Goal: Task Accomplishment & Management: Manage account settings

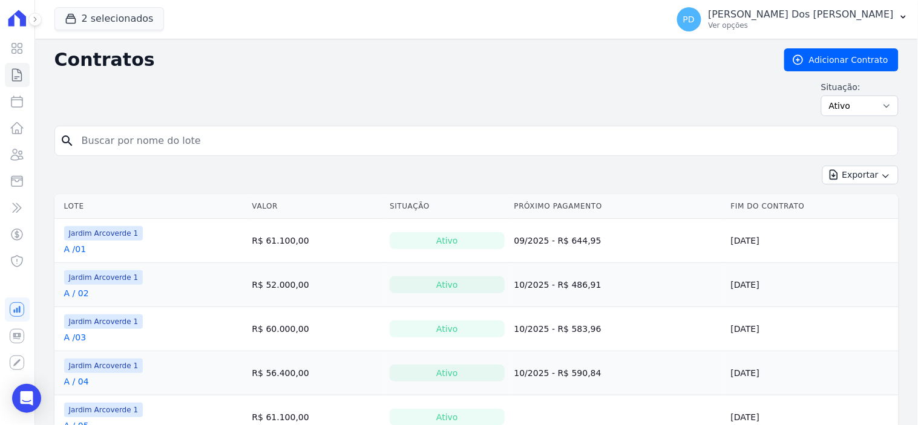
click at [188, 141] on input "search" at bounding box center [483, 141] width 819 height 24
type input "j / 01"
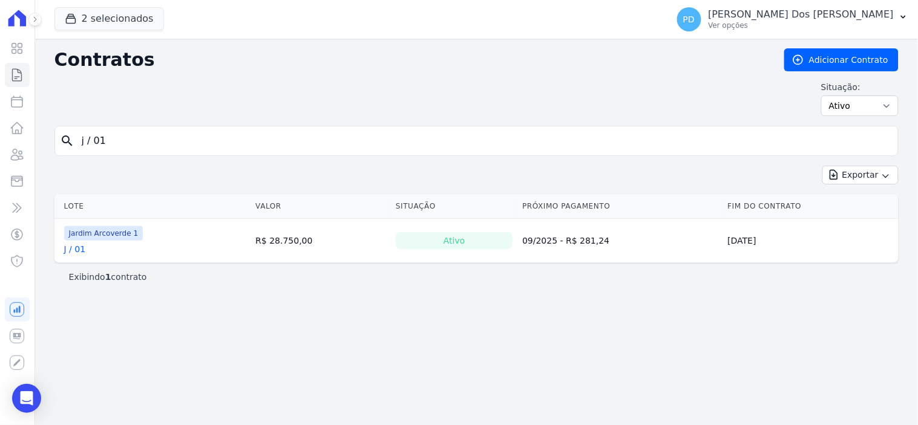
click at [74, 249] on link "J / 01" at bounding box center [75, 249] width 22 height 12
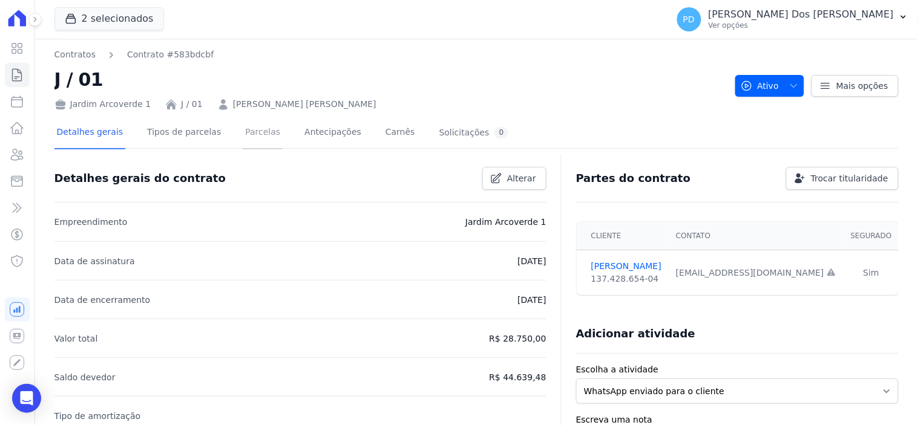
click at [249, 134] on link "Parcelas" at bounding box center [263, 133] width 40 height 32
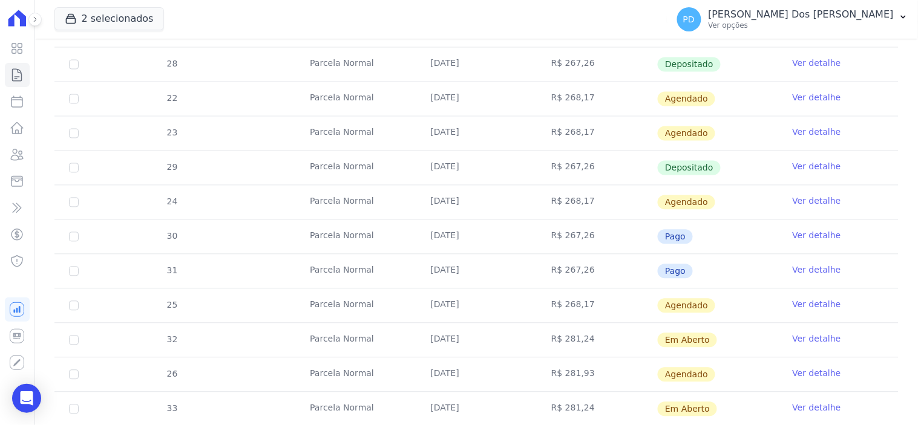
scroll to position [605, 0]
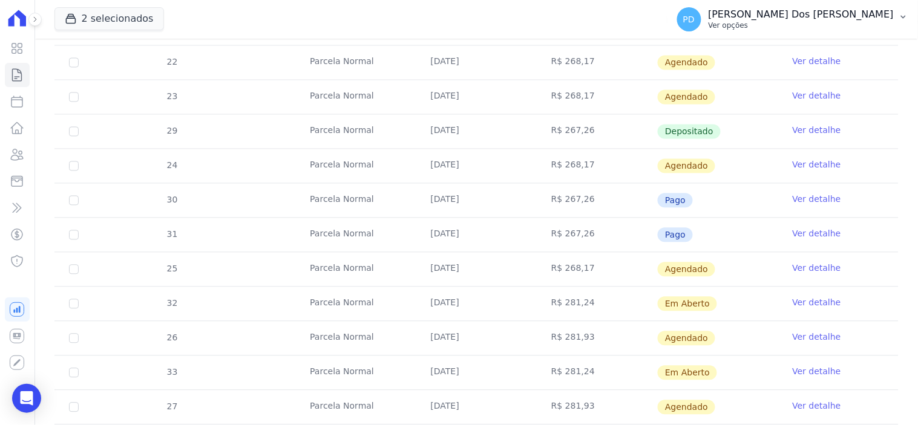
click at [903, 14] on icon "button" at bounding box center [904, 17] width 10 height 10
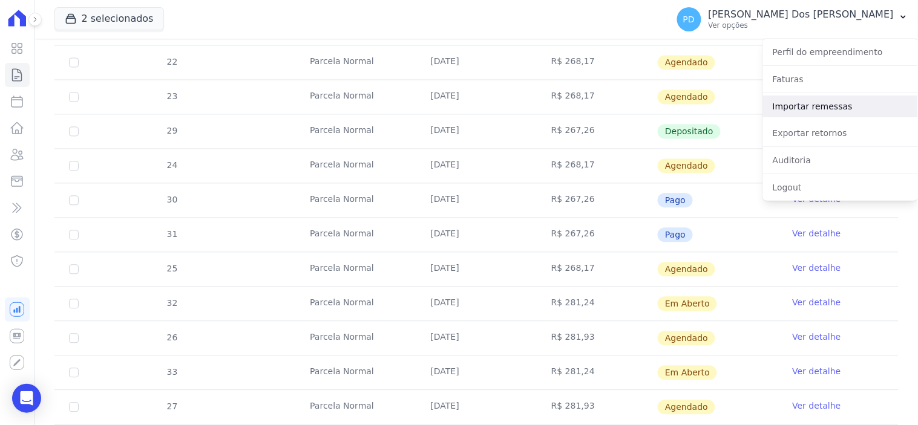
click at [845, 106] on link "Importar remessas" at bounding box center [840, 107] width 155 height 22
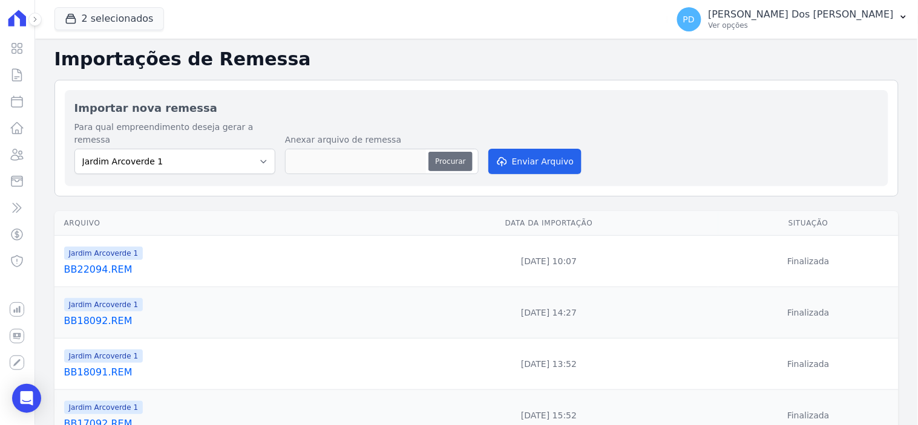
click at [447, 152] on button "Procurar" at bounding box center [450, 161] width 44 height 19
type input "BB24092.REM"
click at [547, 149] on button "Enviar Arquivo" at bounding box center [534, 161] width 93 height 25
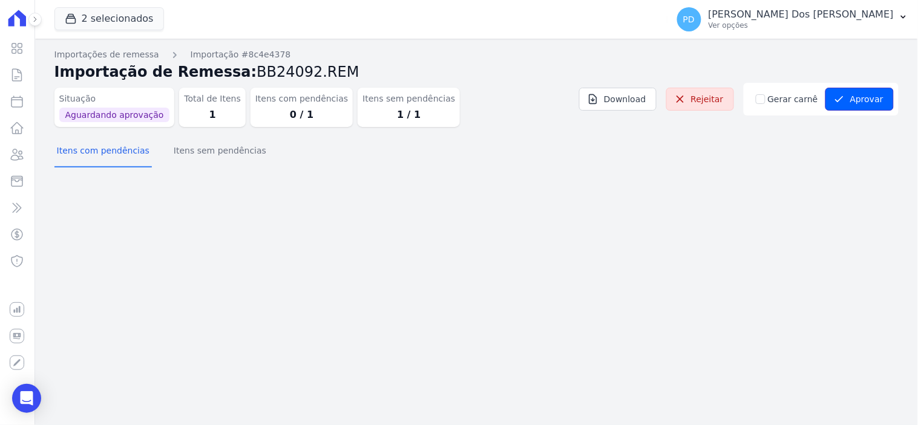
drag, startPoint x: 853, startPoint y: 99, endPoint x: 289, endPoint y: 126, distance: 565.2
click at [335, 127] on div "Situação Aguardando aprovação Total de Itens 1 Itens com pendências 0 / 1 Itens…" at bounding box center [476, 110] width 844 height 54
click at [215, 149] on button "Itens sem pendências" at bounding box center [219, 151] width 97 height 31
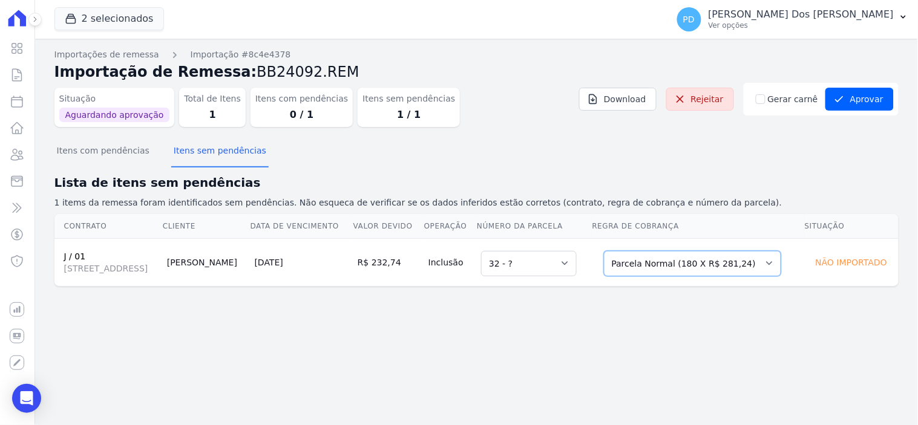
click at [698, 259] on select "Selecione uma Nova Parcela Avulsa Parcela Avulsa Existente Sinal (4 X R$ 345,00…" at bounding box center [692, 263] width 177 height 25
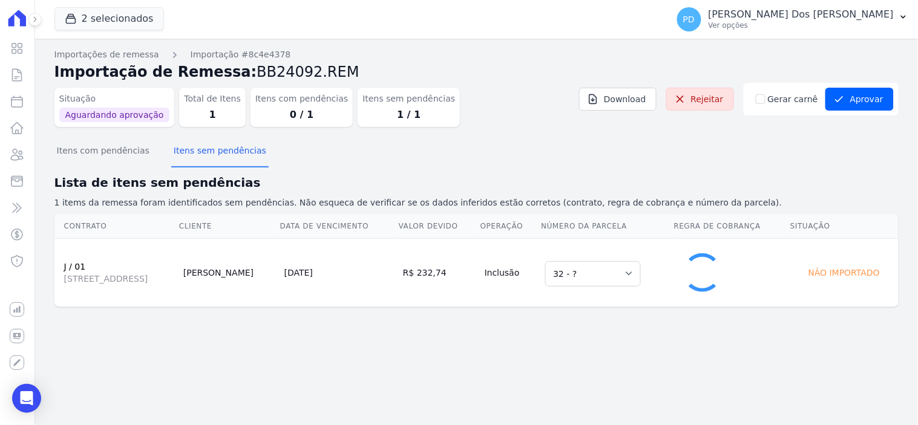
select select "1"
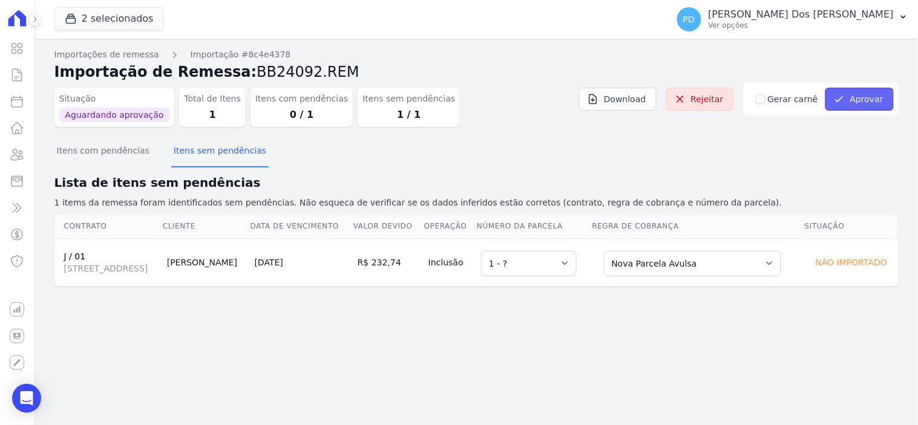
click at [855, 98] on button "Aprovar" at bounding box center [859, 99] width 68 height 23
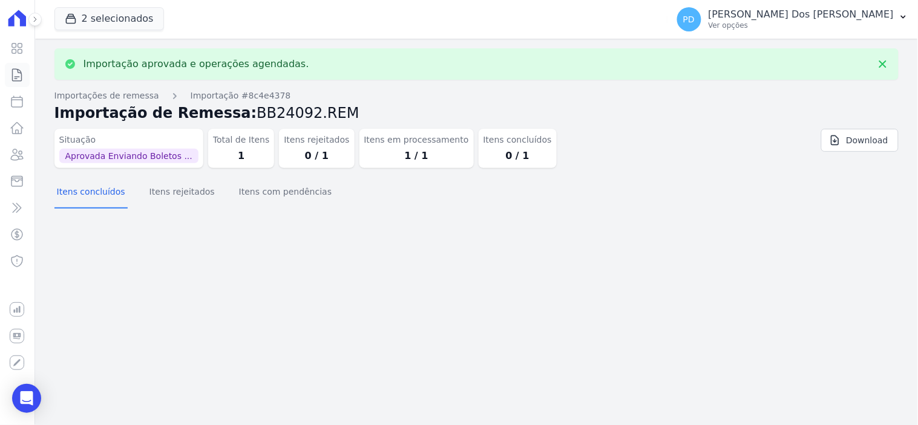
click at [17, 74] on icon at bounding box center [17, 75] width 15 height 15
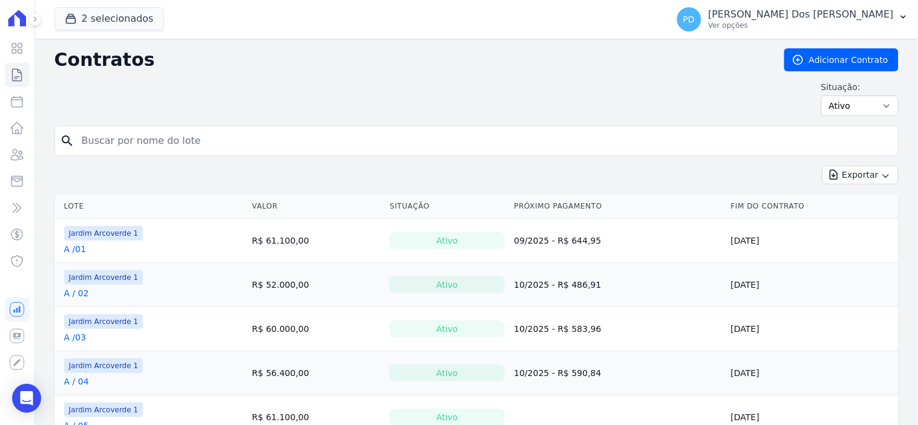
click at [155, 136] on input "search" at bounding box center [483, 141] width 819 height 24
type input "j / 01"
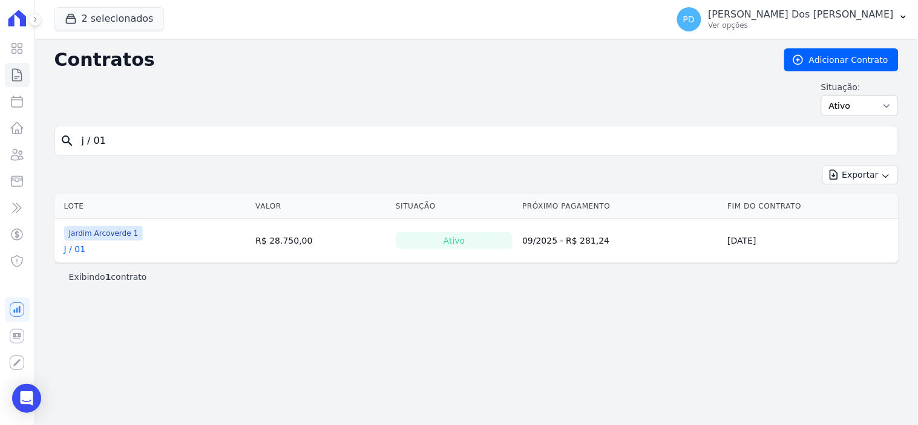
click at [77, 246] on link "J / 01" at bounding box center [75, 249] width 22 height 12
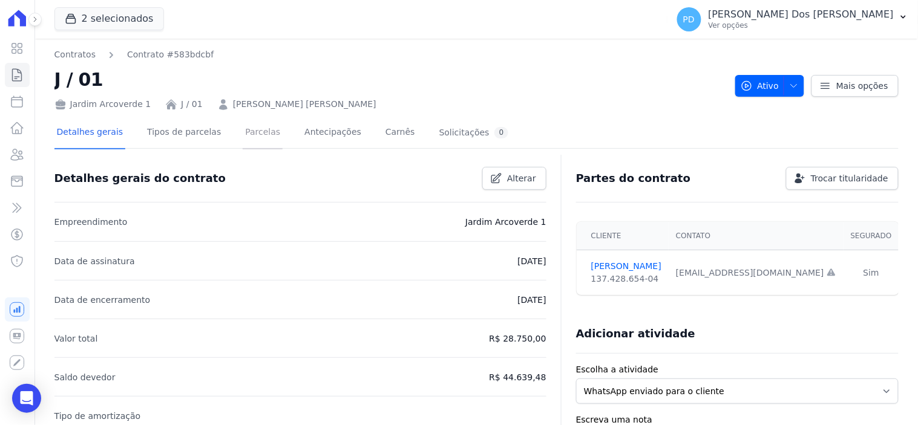
click at [248, 134] on link "Parcelas" at bounding box center [263, 133] width 40 height 32
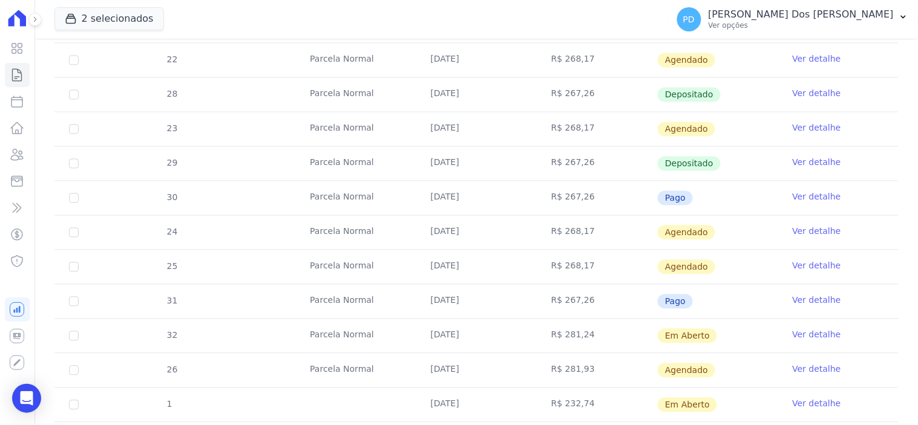
scroll to position [605, 0]
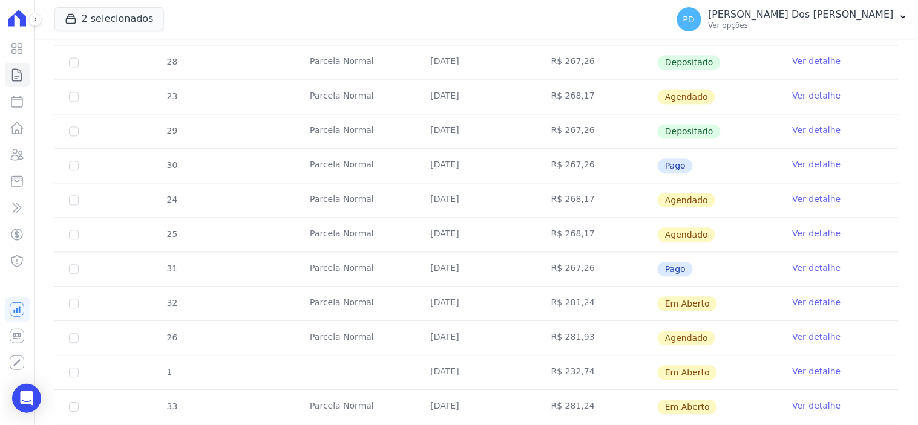
click at [793, 371] on link "Ver detalhe" at bounding box center [817, 372] width 48 height 12
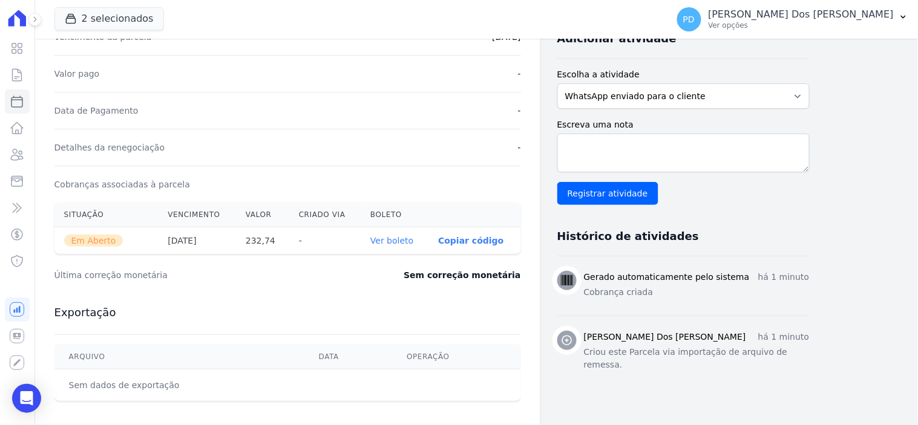
scroll to position [336, 0]
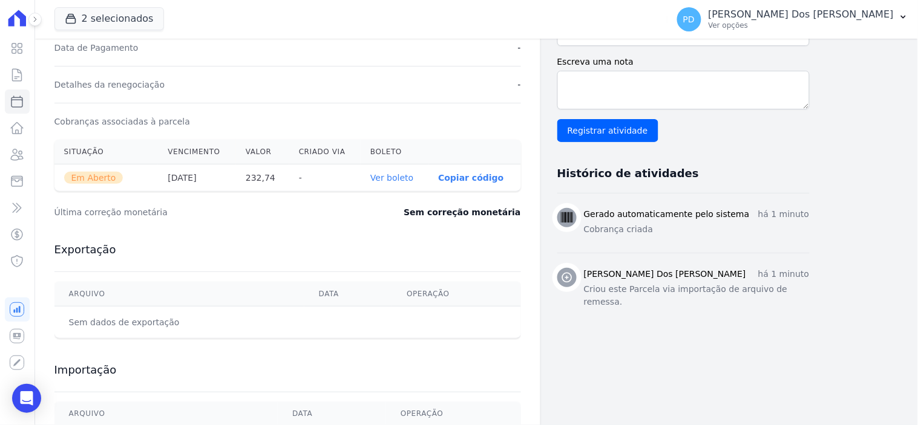
click at [409, 178] on link "Ver boleto" at bounding box center [391, 178] width 43 height 10
